Goal: Task Accomplishment & Management: Use online tool/utility

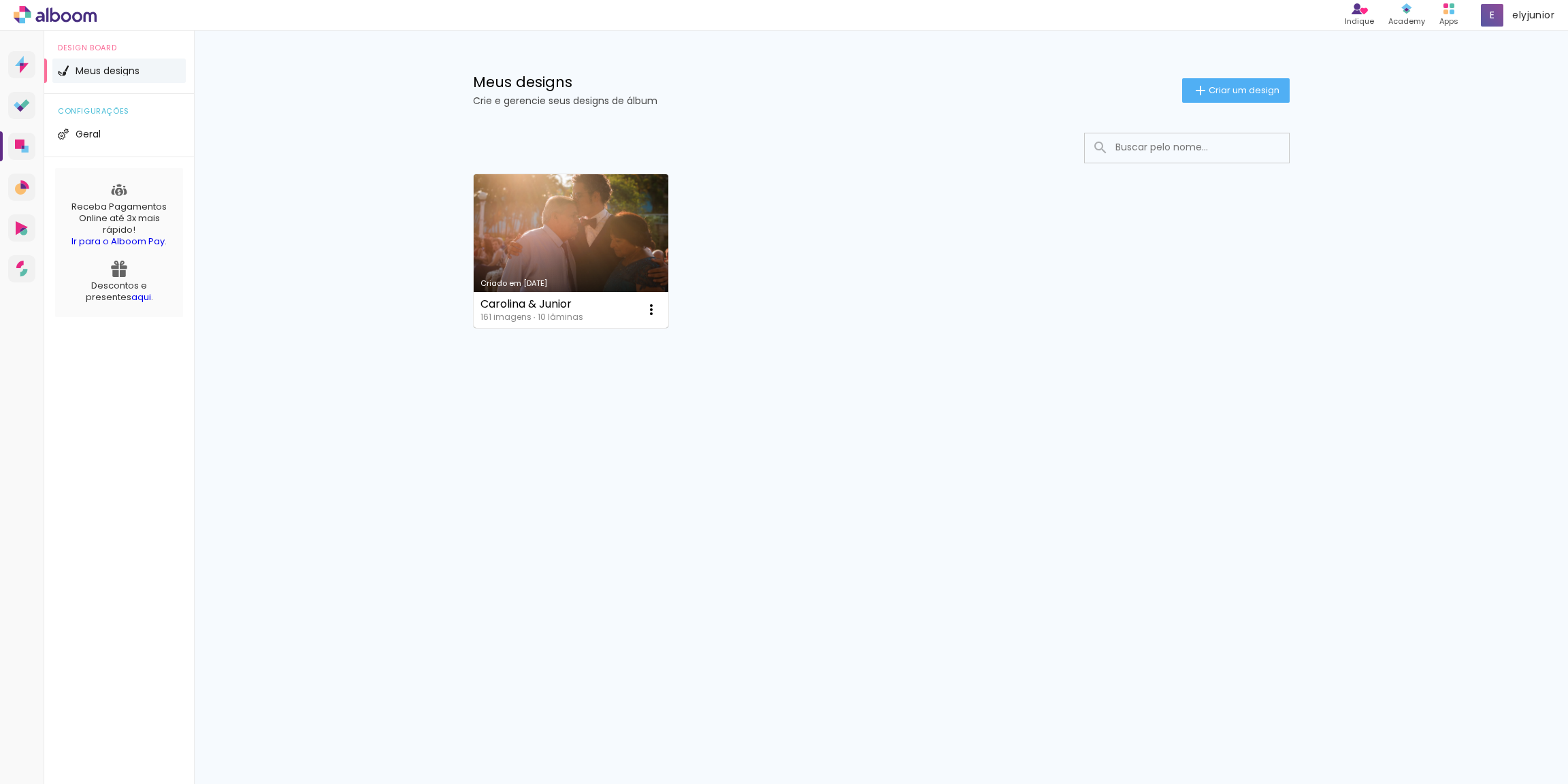
click at [583, 247] on link "Criado em 22/04/22" at bounding box center [572, 250] width 195 height 153
click at [1254, 85] on span "Criar um design" at bounding box center [1244, 90] width 71 height 9
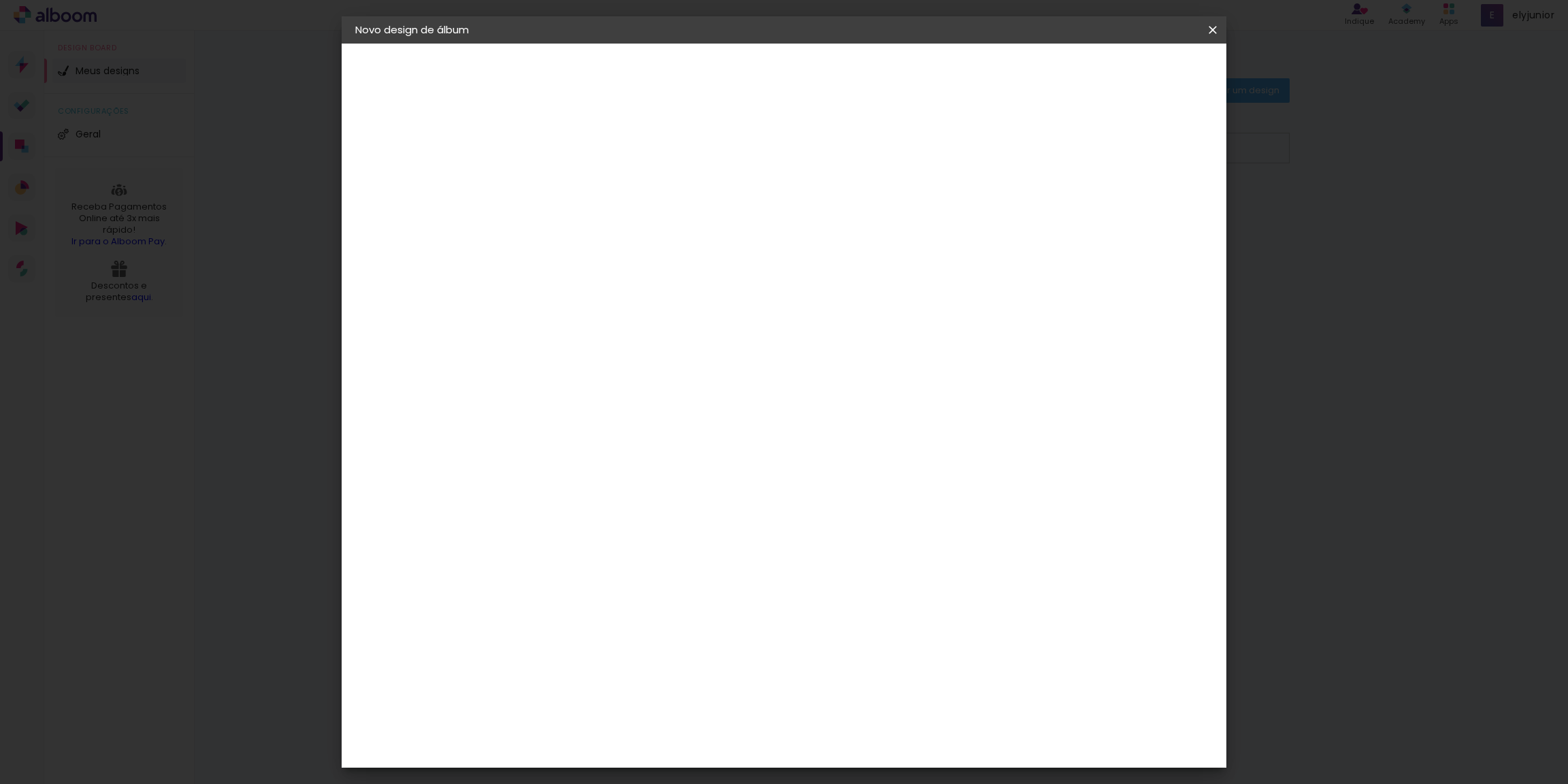
click at [578, 187] on input at bounding box center [578, 183] width 0 height 21
type input "5"
type input "Jantar em comemoração aos 50 anos de independência de Cabo Verde"
type paper-input "Jantar em comemoração aos 50 anos de independência de Cabo Verde"
click at [0, 0] on slot "Avançar" at bounding box center [0, 0] width 0 height 0
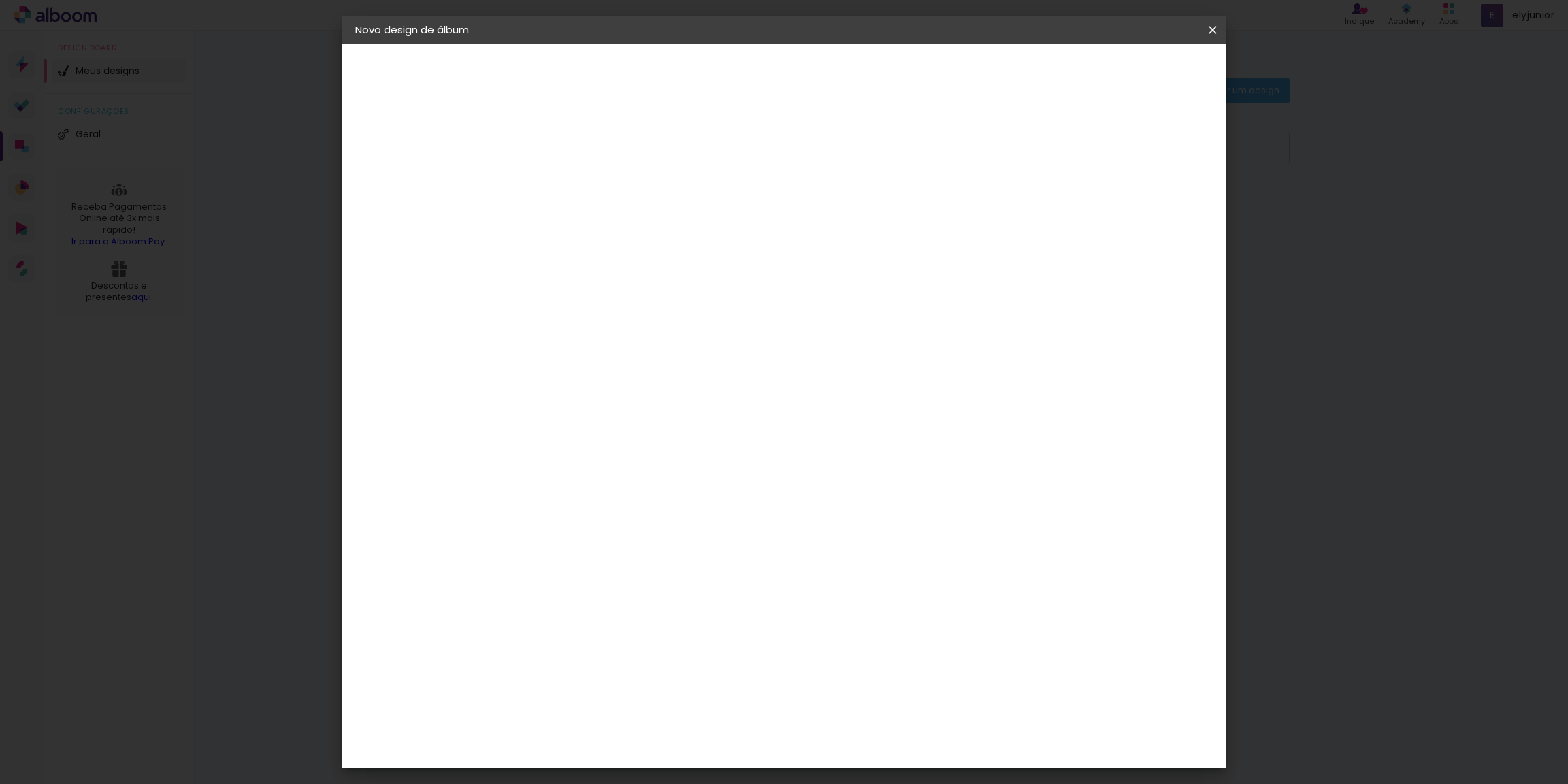
scroll to position [1040, 0]
click at [601, 702] on div "Go image" at bounding box center [586, 712] width 33 height 22
click at [0, 0] on slot "Avançar" at bounding box center [0, 0] width 0 height 0
click at [652, 240] on paper-input-container "Linha" at bounding box center [612, 238] width 79 height 35
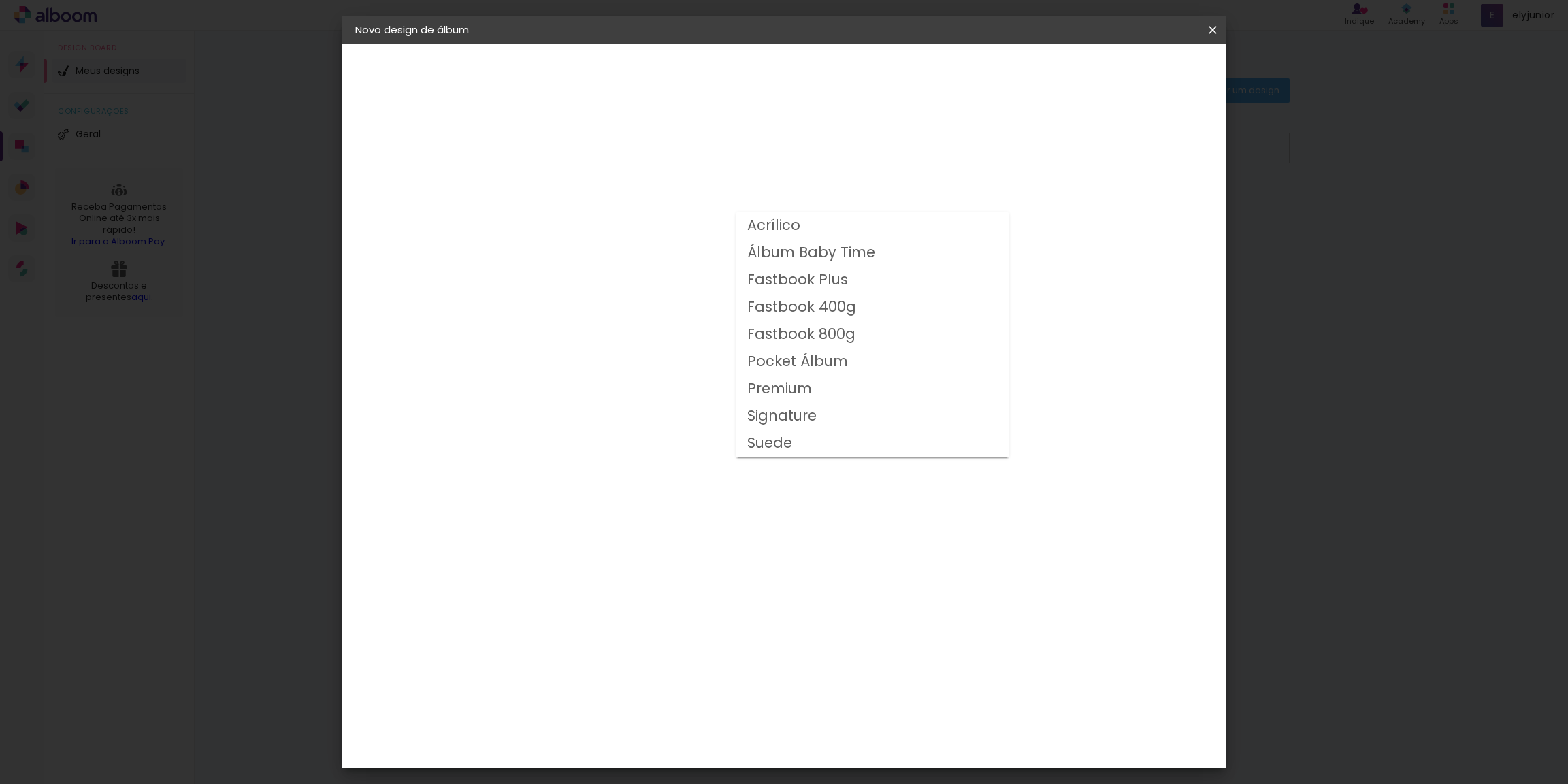
click at [0, 0] on slot "Premium" at bounding box center [0, 0] width 0 height 0
type input "Premium"
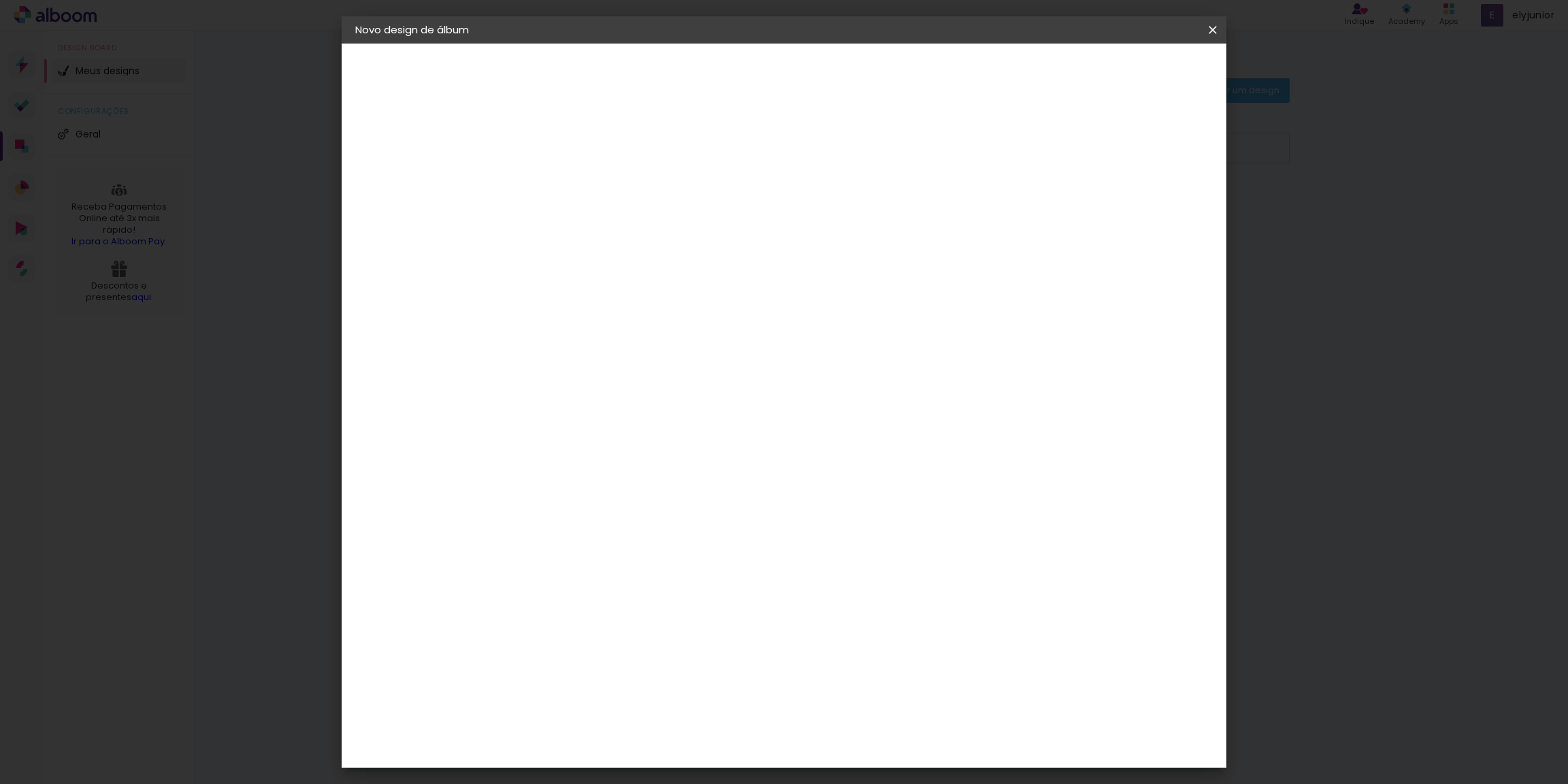
click at [765, 395] on span "30.48 × 81.28 cm" at bounding box center [742, 414] width 45 height 36
click at [800, 79] on paper-button "Avançar" at bounding box center [767, 72] width 67 height 23
click at [1052, 144] on div at bounding box center [1046, 147] width 12 height 12
type paper-checkbox "on"
type input "3"
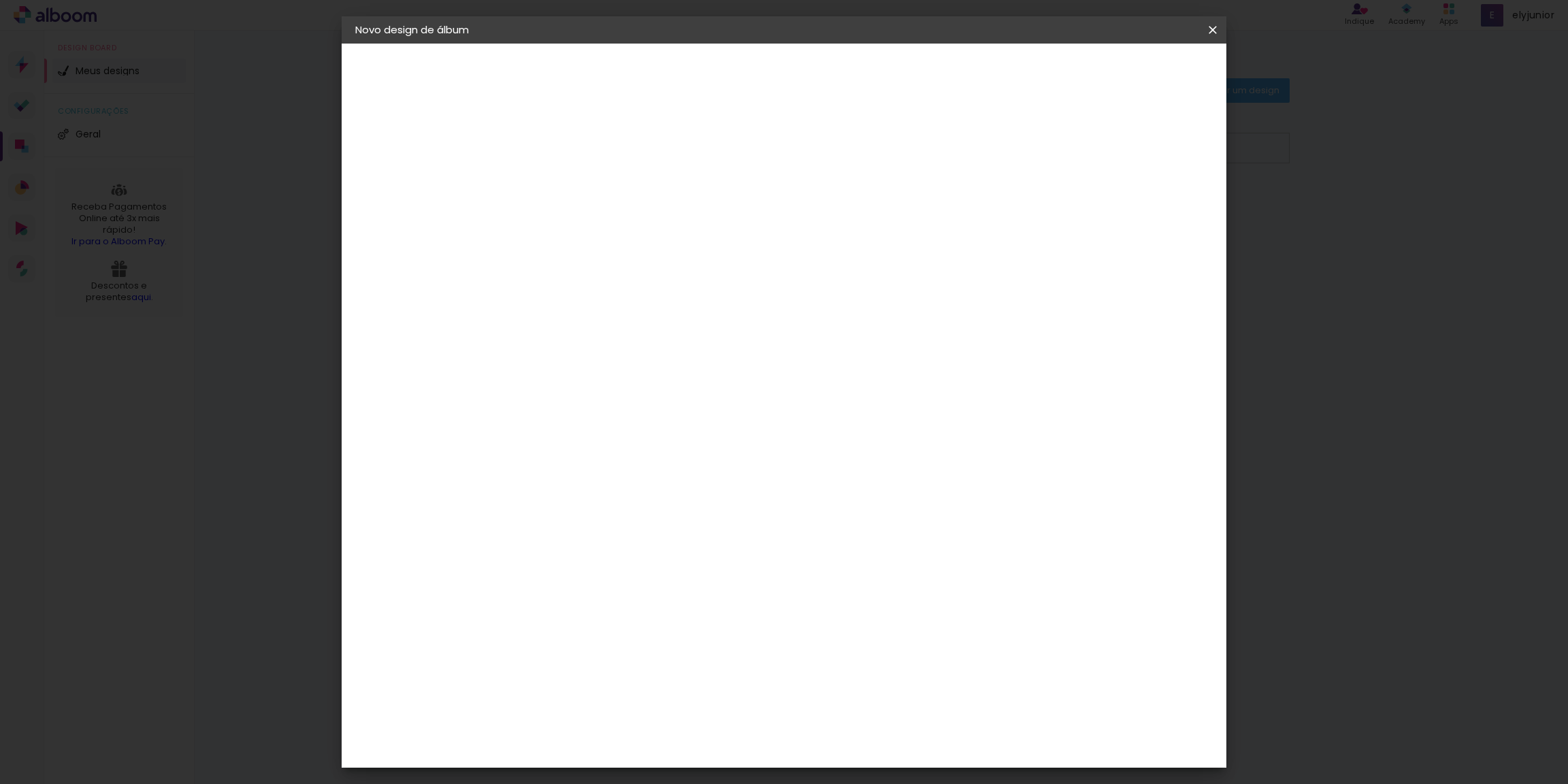
type paper-input "3"
click at [584, 144] on input "3" at bounding box center [567, 147] width 47 height 17
type input "4"
type paper-input "4"
click at [584, 144] on input "4" at bounding box center [567, 147] width 47 height 17
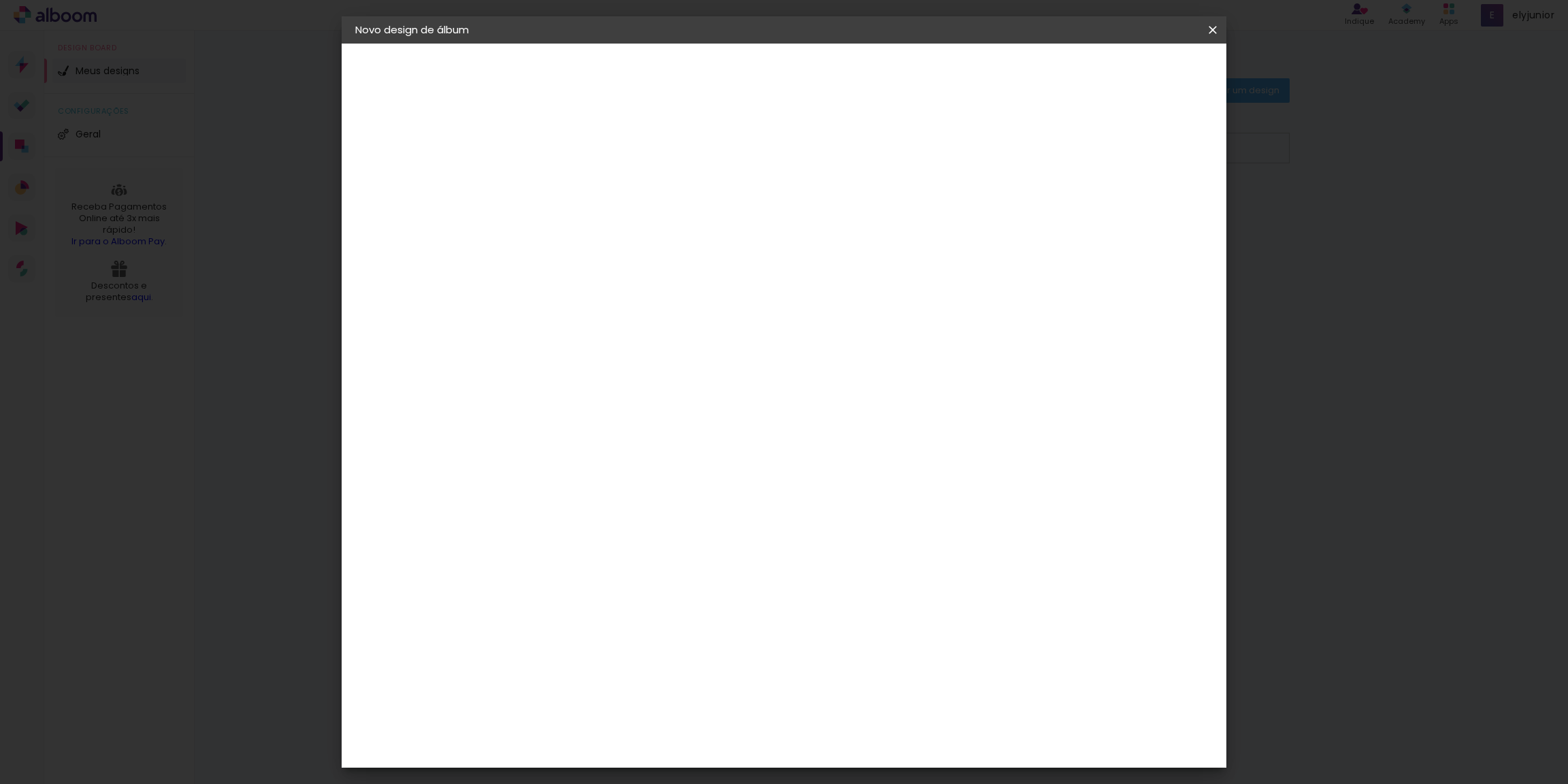
type input "3"
type paper-input "3"
click at [584, 150] on input "3" at bounding box center [567, 147] width 47 height 17
type input "2"
type paper-input "2"
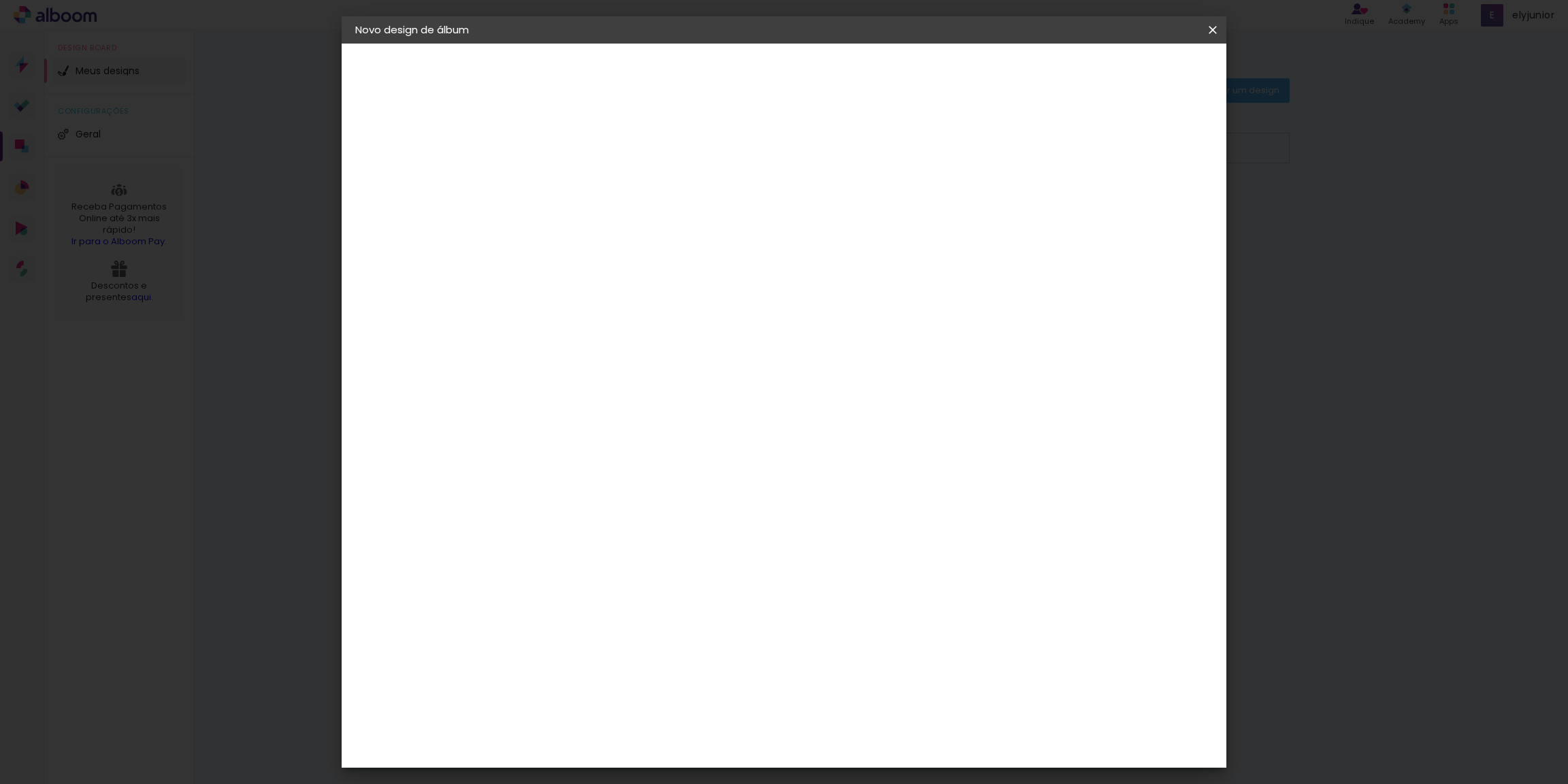
click at [584, 150] on input "2" at bounding box center [567, 147] width 47 height 17
click at [1129, 77] on span "Iniciar design" at bounding box center [1098, 72] width 62 height 10
